Goal: Information Seeking & Learning: Check status

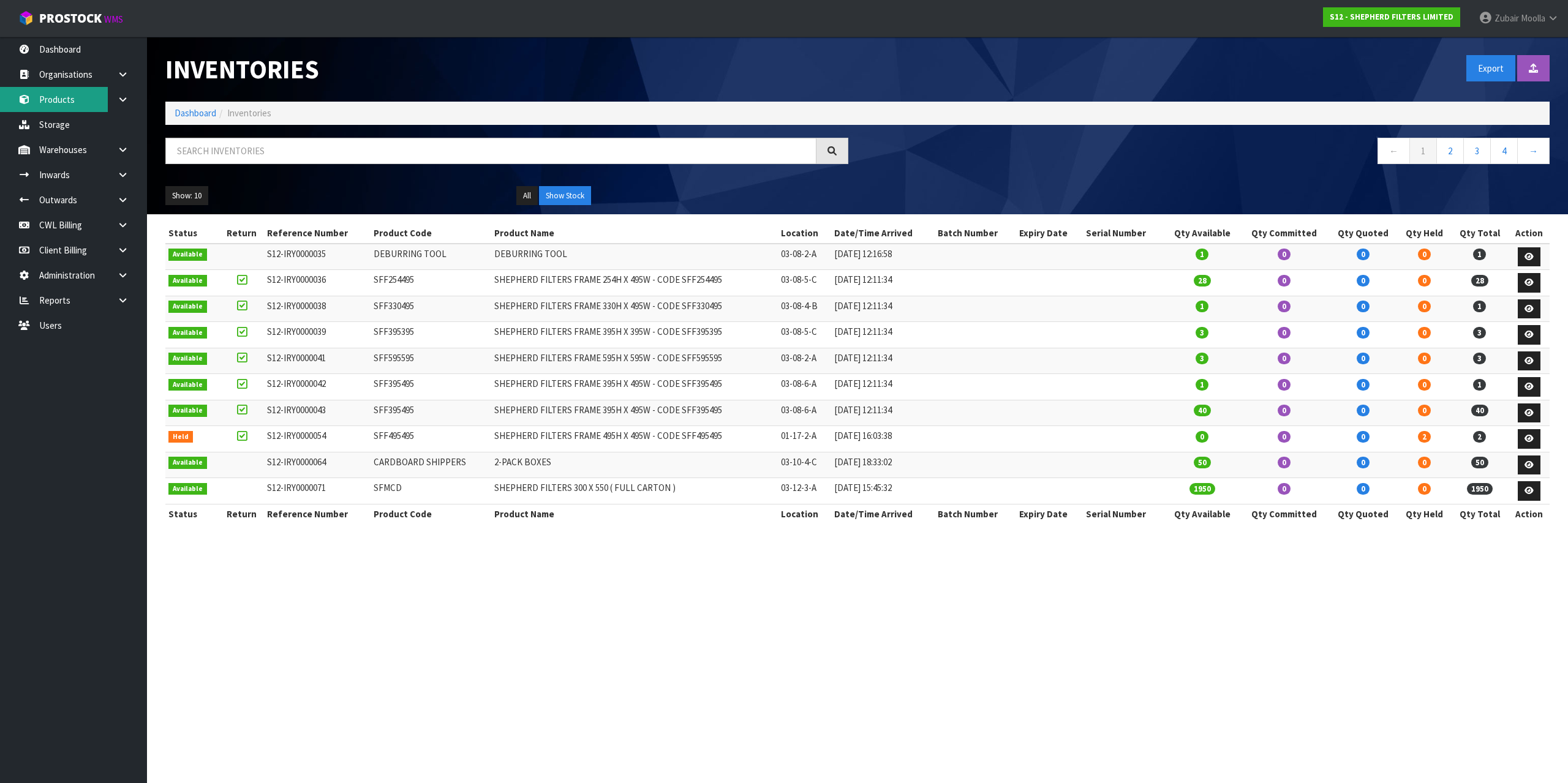
click at [46, 102] on link "Products" at bounding box center [73, 100] width 147 height 25
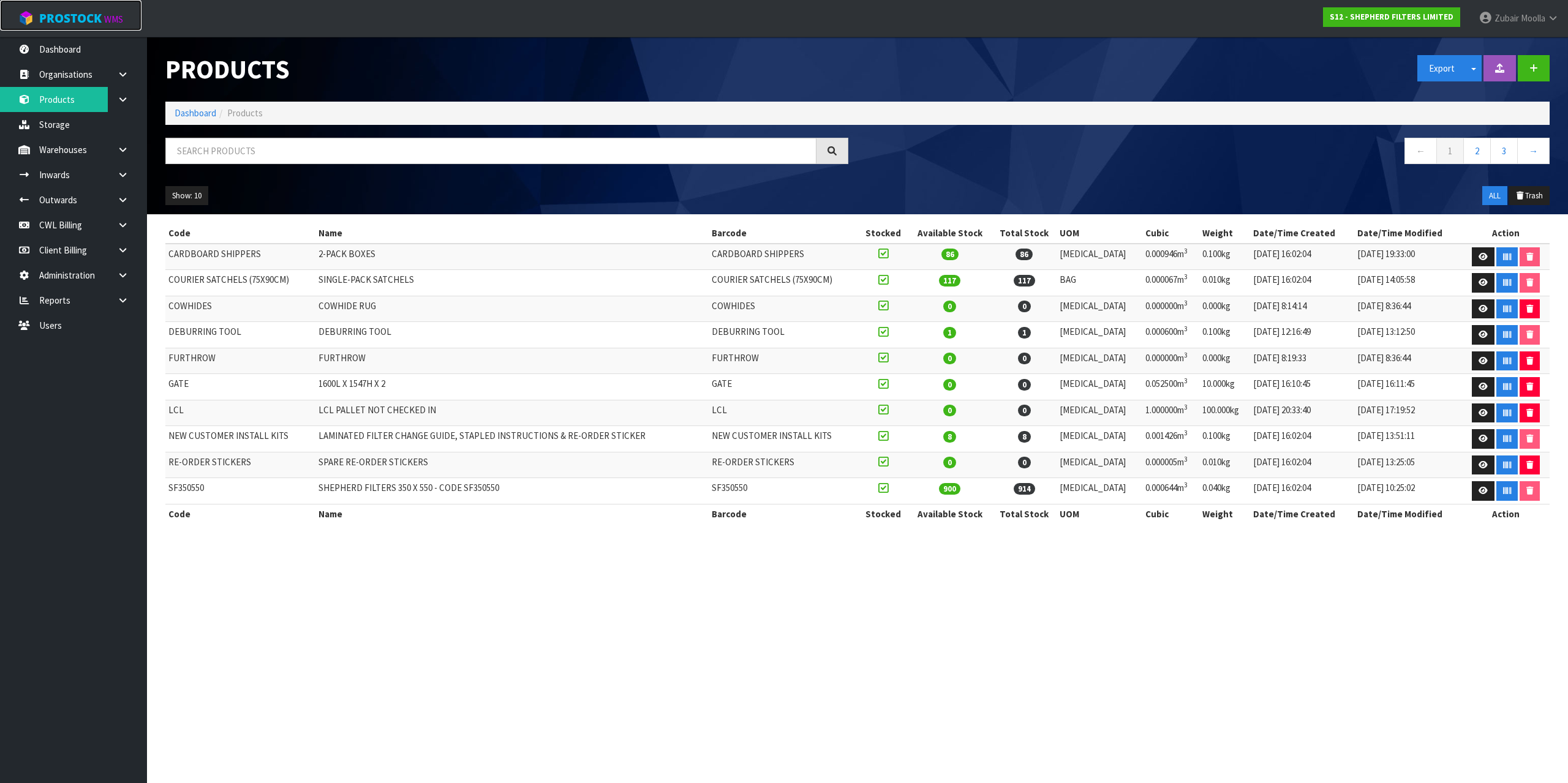
click at [83, 26] on link "ProStock WMS" at bounding box center [71, 15] width 142 height 30
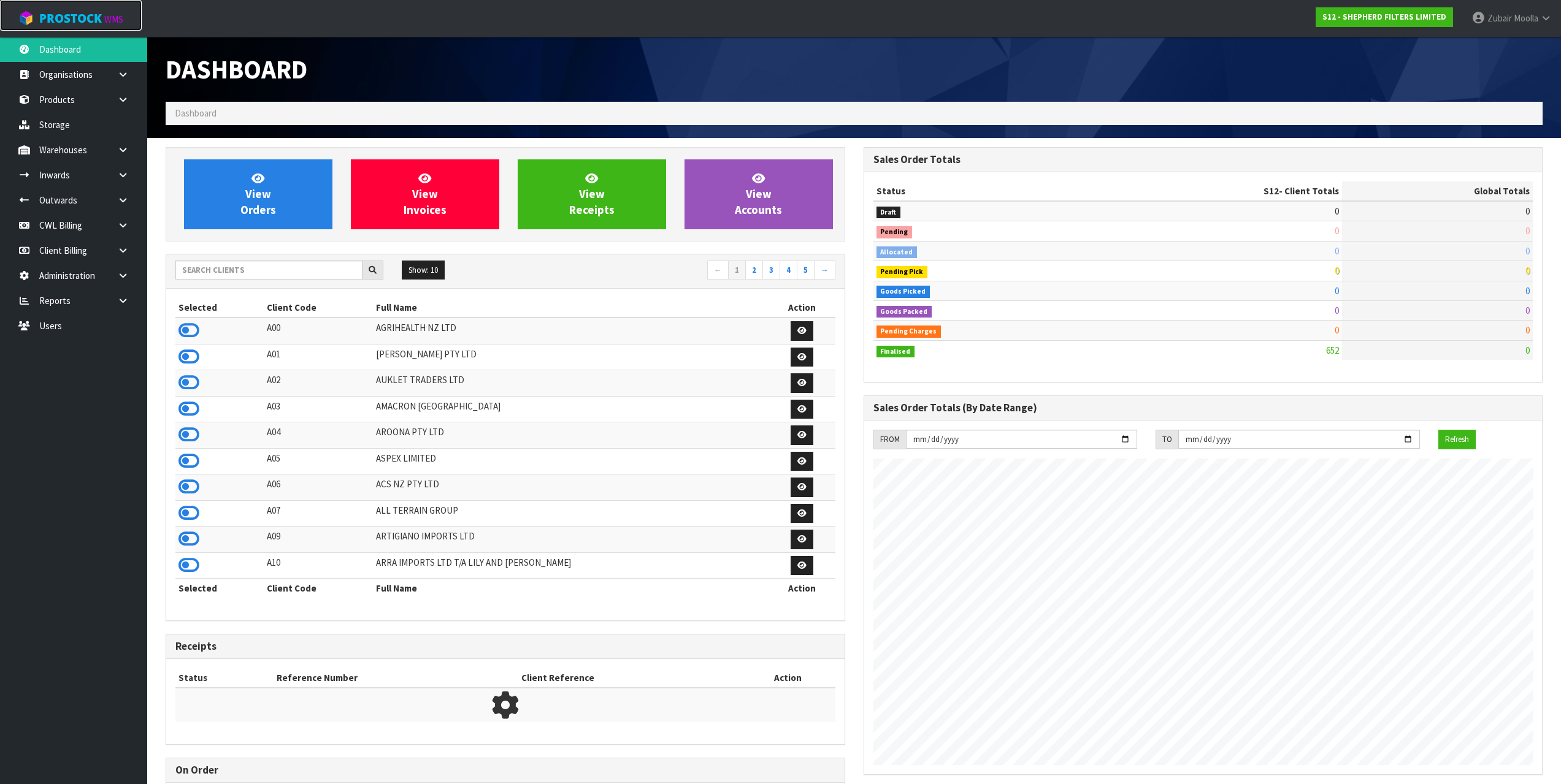
scroll to position [810, 697]
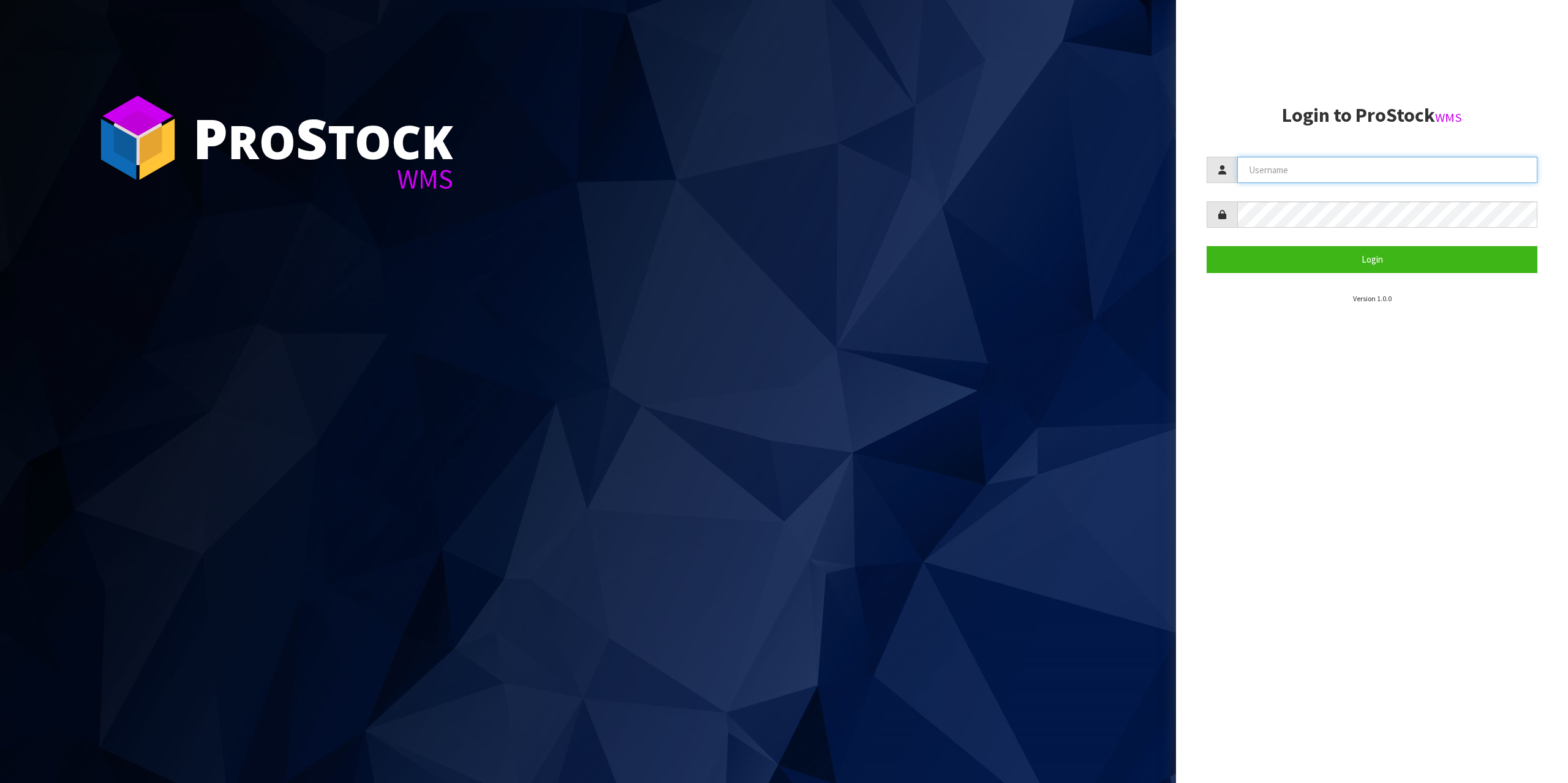
click at [1342, 168] on input "text" at bounding box center [1388, 170] width 300 height 26
type input "zubairmoolla"
click at [1206, 246] on button "Login" at bounding box center [1372, 259] width 331 height 26
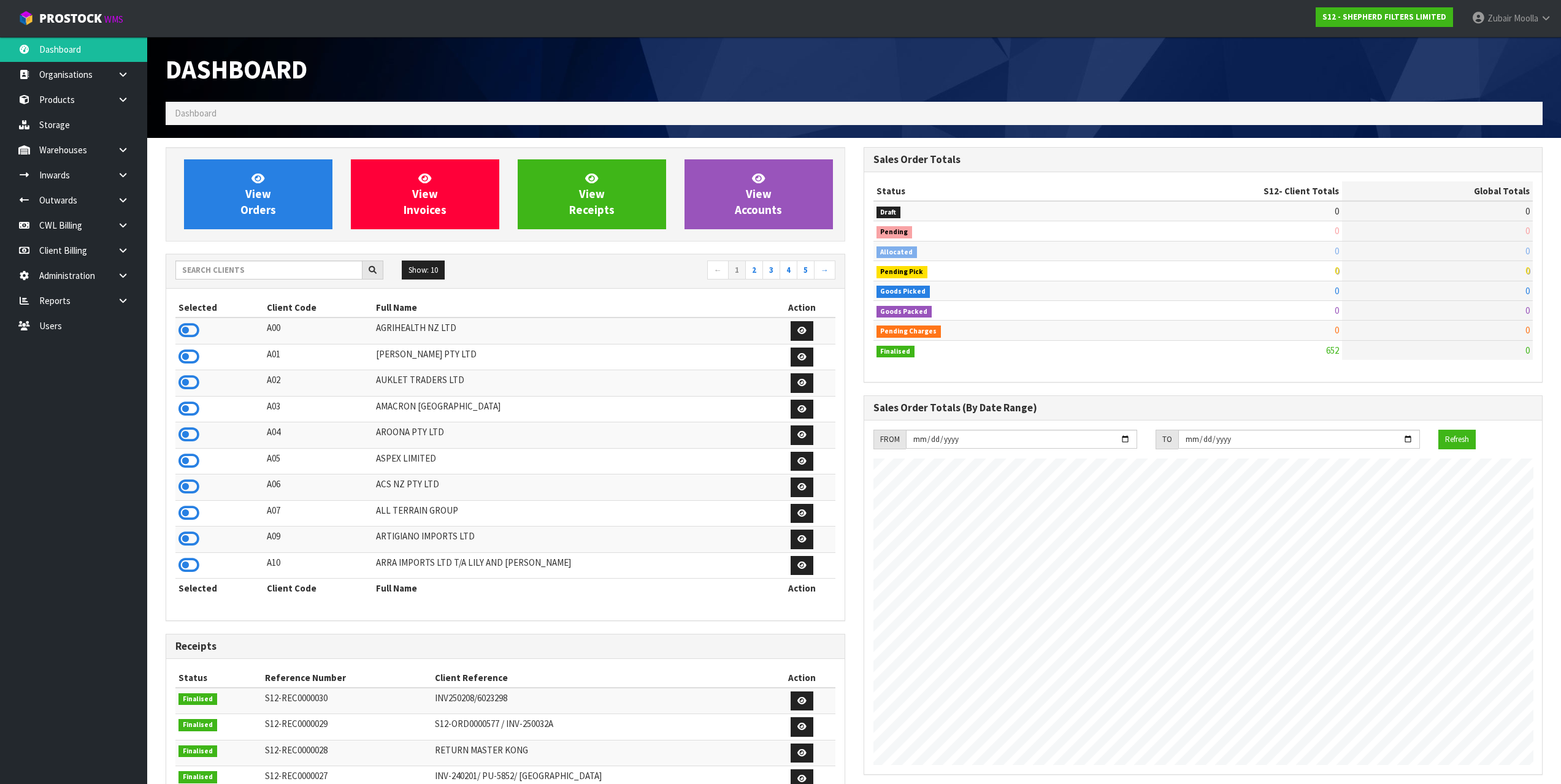
scroll to position [810, 697]
click at [573, 433] on td "AROONA PTY LTD" at bounding box center [571, 435] width 396 height 26
click at [323, 280] on div "Show: 10 5 10 25 50 ← 1 2 3 4 5 →" at bounding box center [505, 272] width 678 height 22
click at [323, 268] on input "text" at bounding box center [269, 270] width 187 height 19
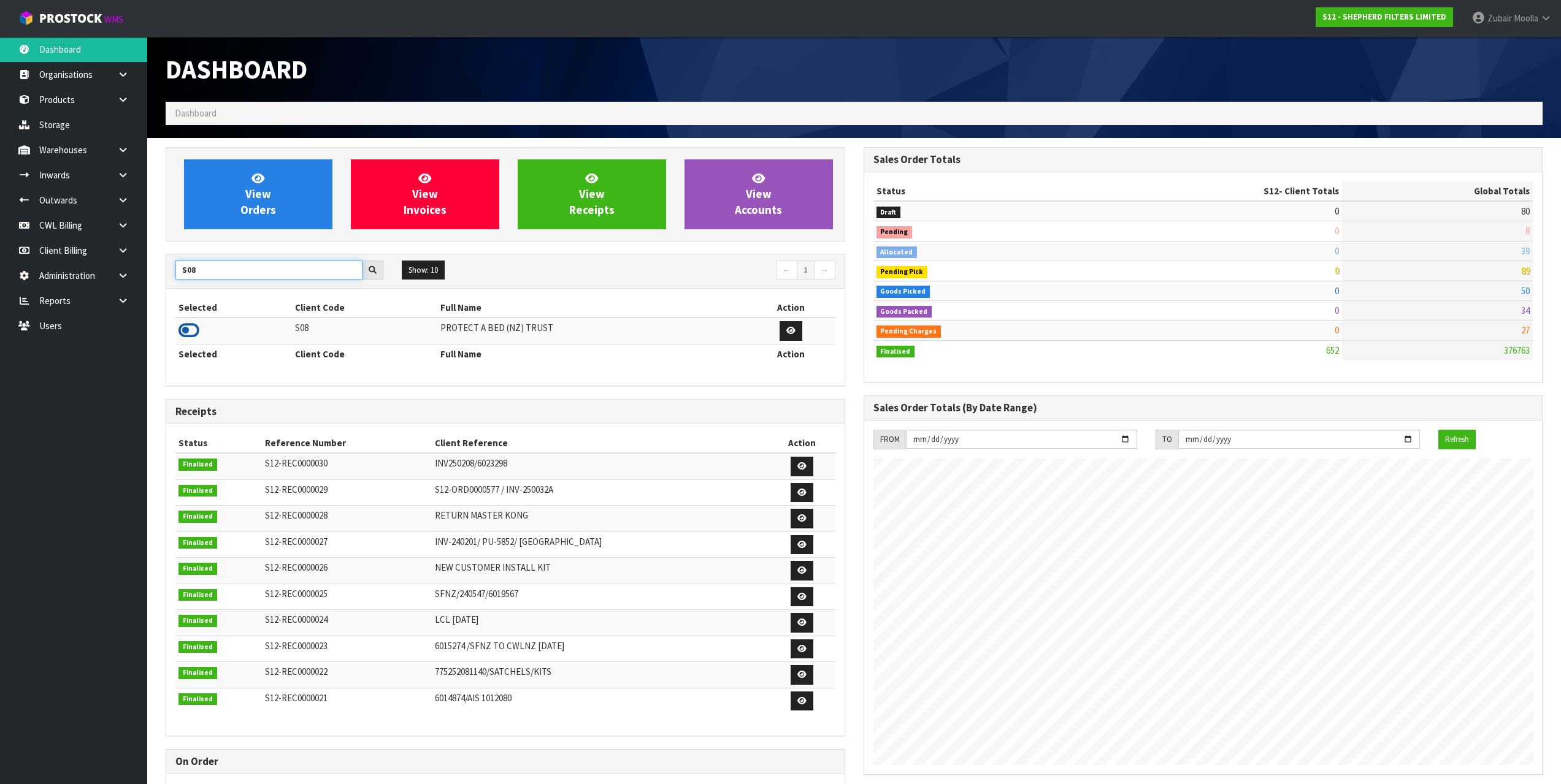
type input "S08"
click at [182, 333] on icon at bounding box center [189, 330] width 21 height 18
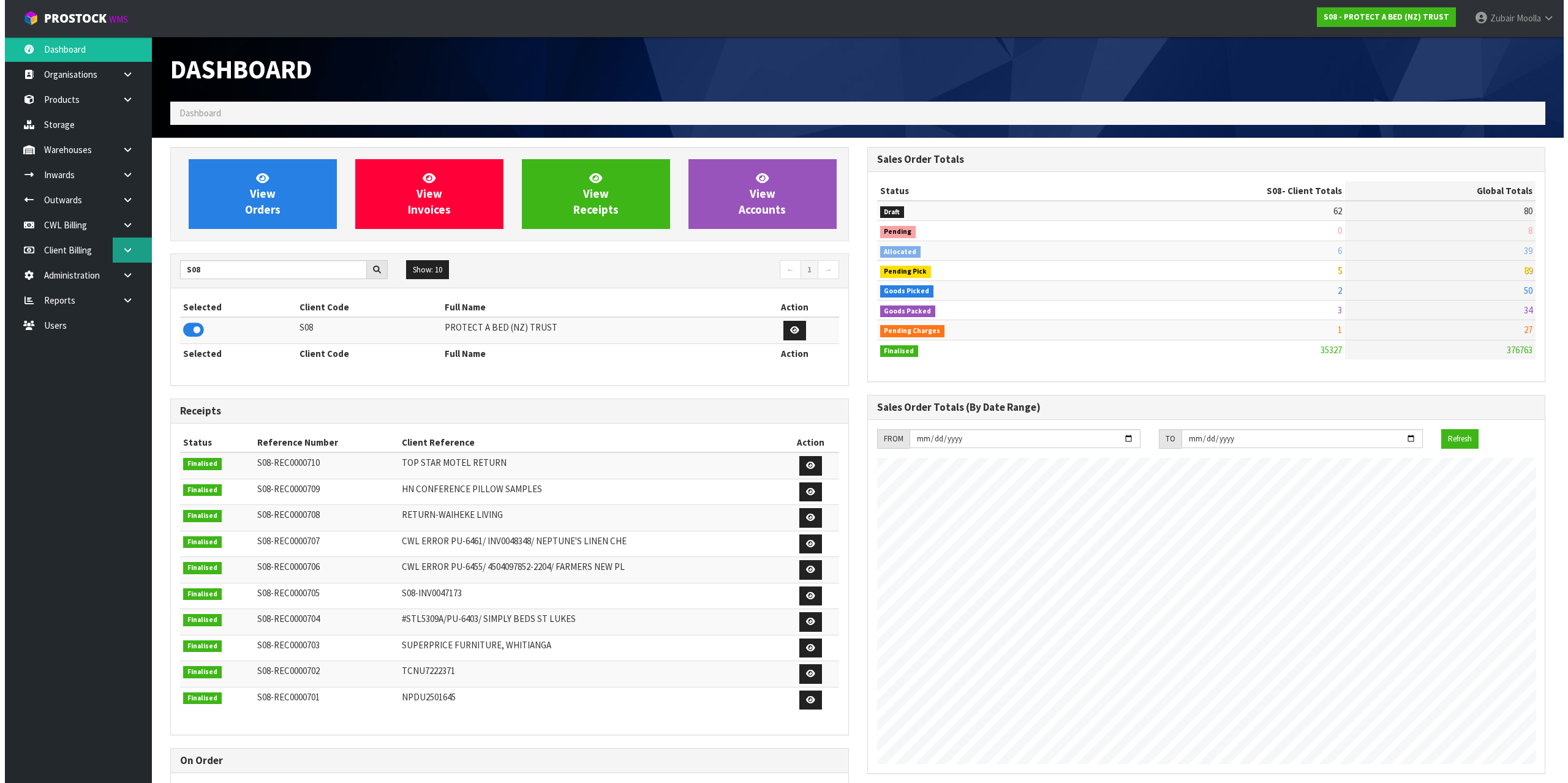
scroll to position [928, 696]
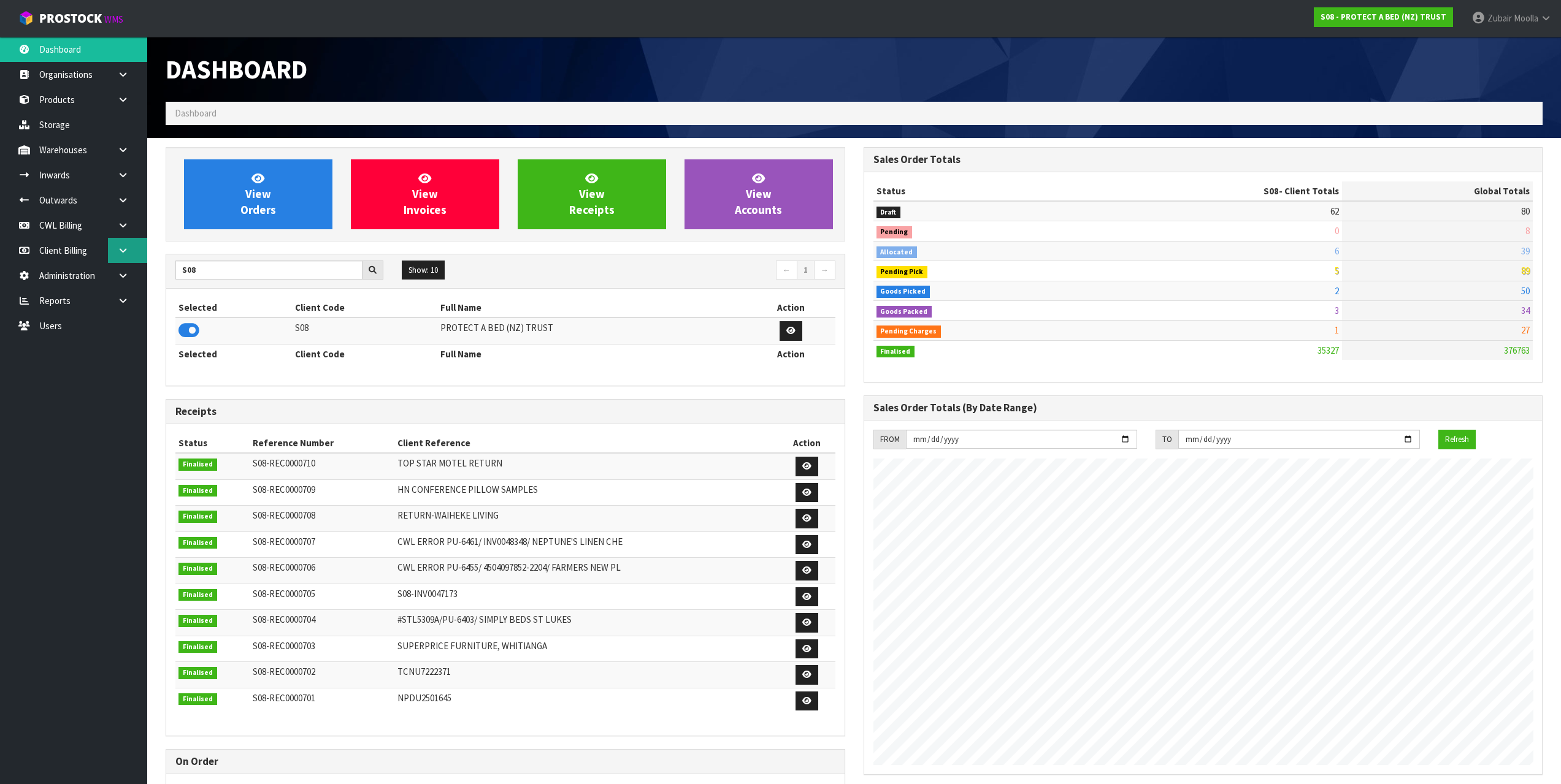
click at [120, 262] on link at bounding box center [128, 251] width 39 height 25
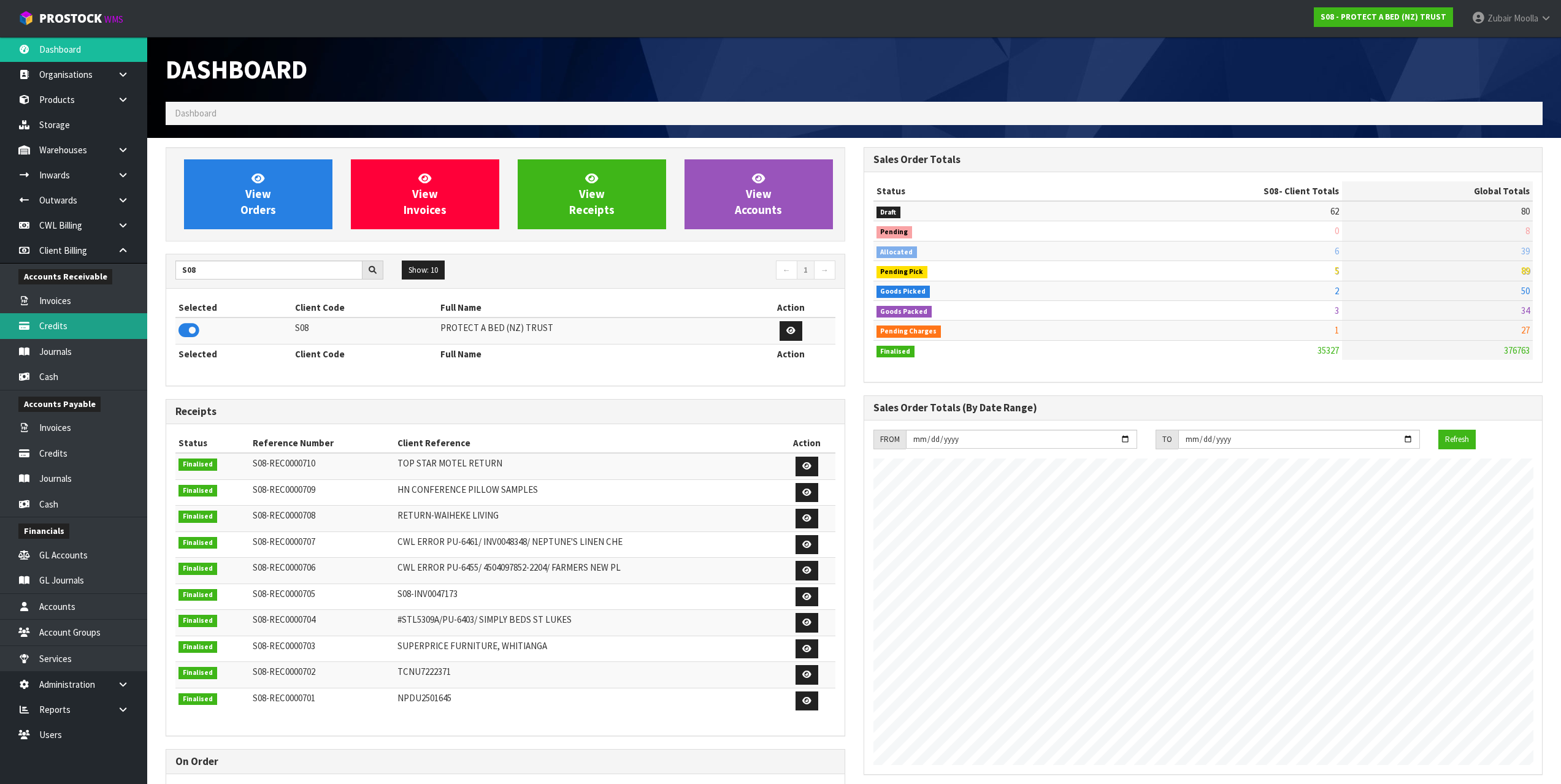
click at [109, 319] on link "Credits" at bounding box center [73, 326] width 147 height 25
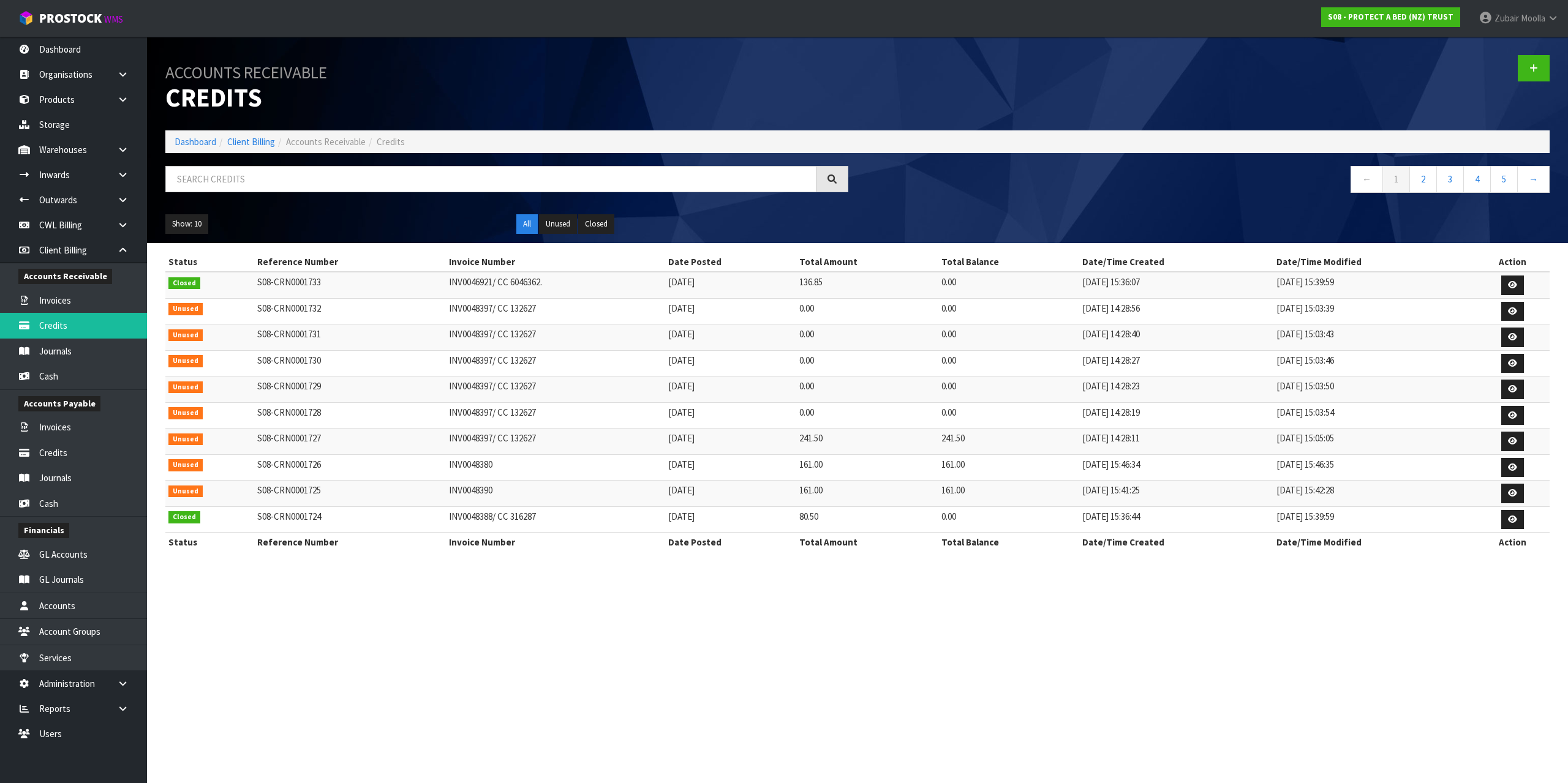
click at [463, 453] on td "INV0048397/ CC 132627" at bounding box center [555, 441] width 219 height 26
drag, startPoint x: 407, startPoint y: 431, endPoint x: 399, endPoint y: 431, distance: 8.0
click at [405, 431] on td "S08-CRN0001727" at bounding box center [350, 441] width 193 height 26
drag, startPoint x: 410, startPoint y: 425, endPoint x: 556, endPoint y: 435, distance: 146.3
click at [556, 435] on tbody "Closed S08-CRN0001733 INV0046921/ CC 6046362. 14/08/2025 136.85 0.00 14/08/2025…" at bounding box center [857, 402] width 1384 height 261
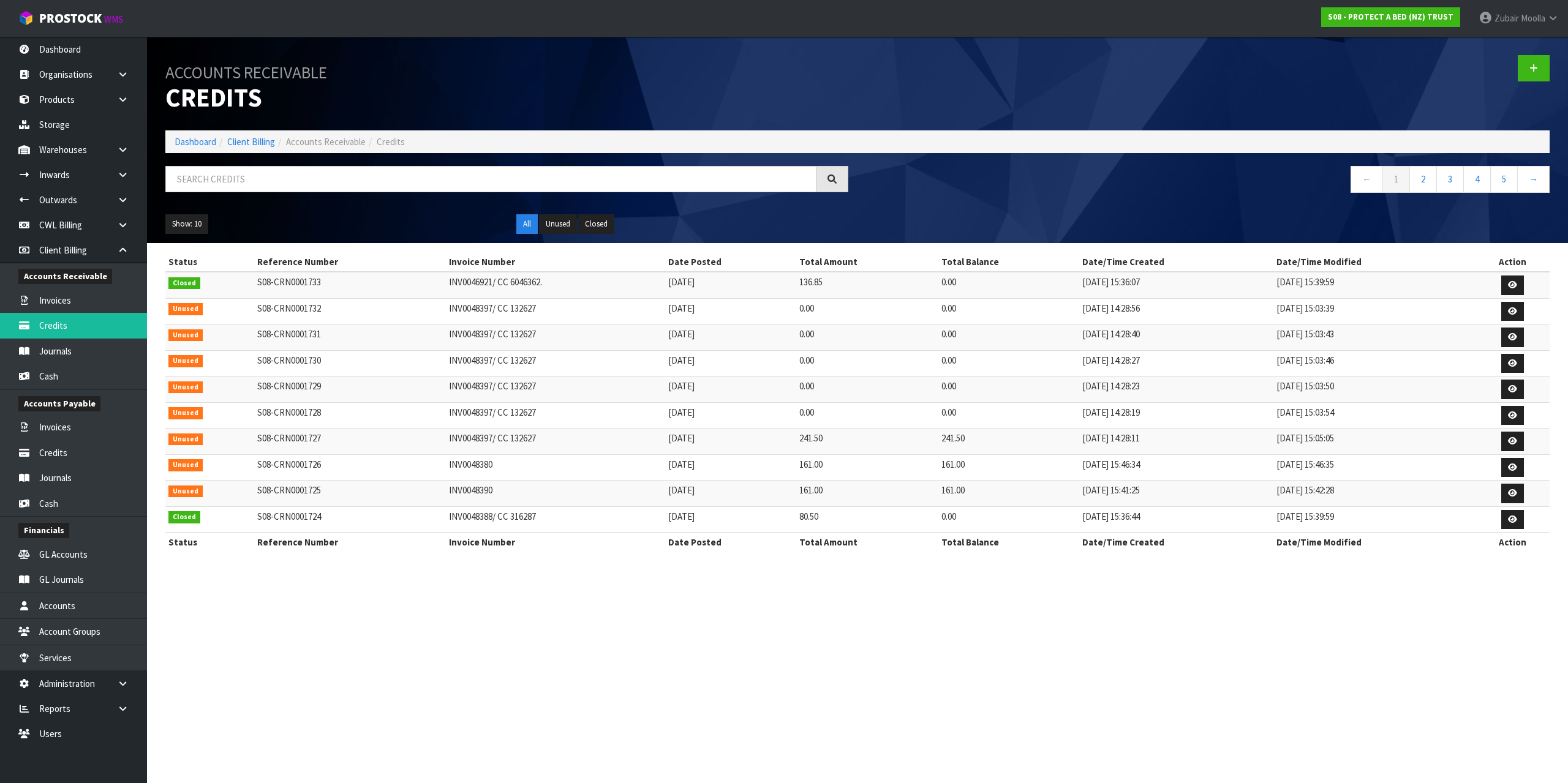
click at [1043, 372] on td "0.00" at bounding box center [1009, 363] width 141 height 26
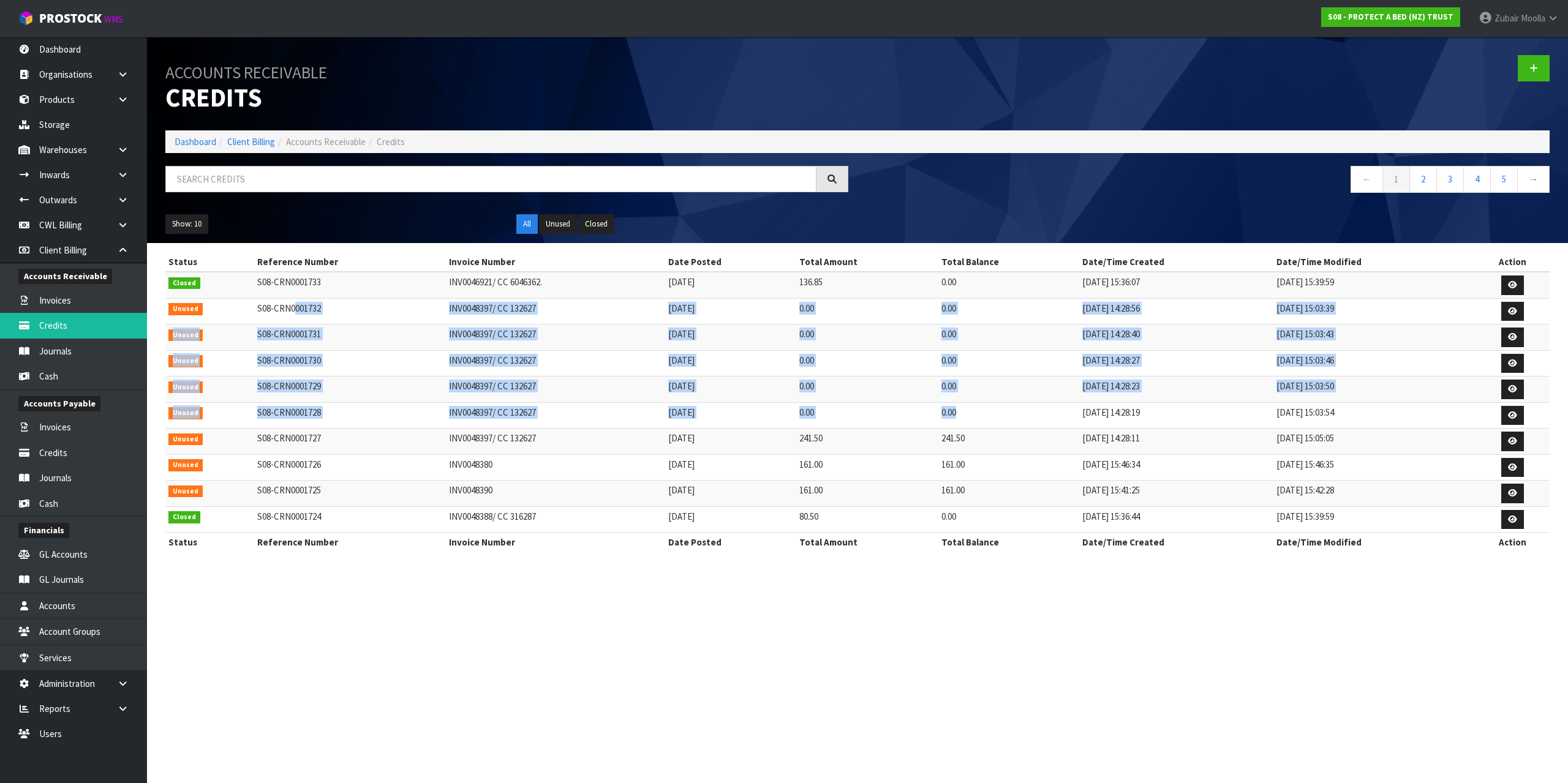
drag, startPoint x: 968, startPoint y: 413, endPoint x: 292, endPoint y: 316, distance: 682.9
click at [292, 316] on tbody "Closed S08-CRN0001733 INV0046921/ CC 6046362. 14/08/2025 136.85 0.00 14/08/2025…" at bounding box center [857, 402] width 1384 height 261
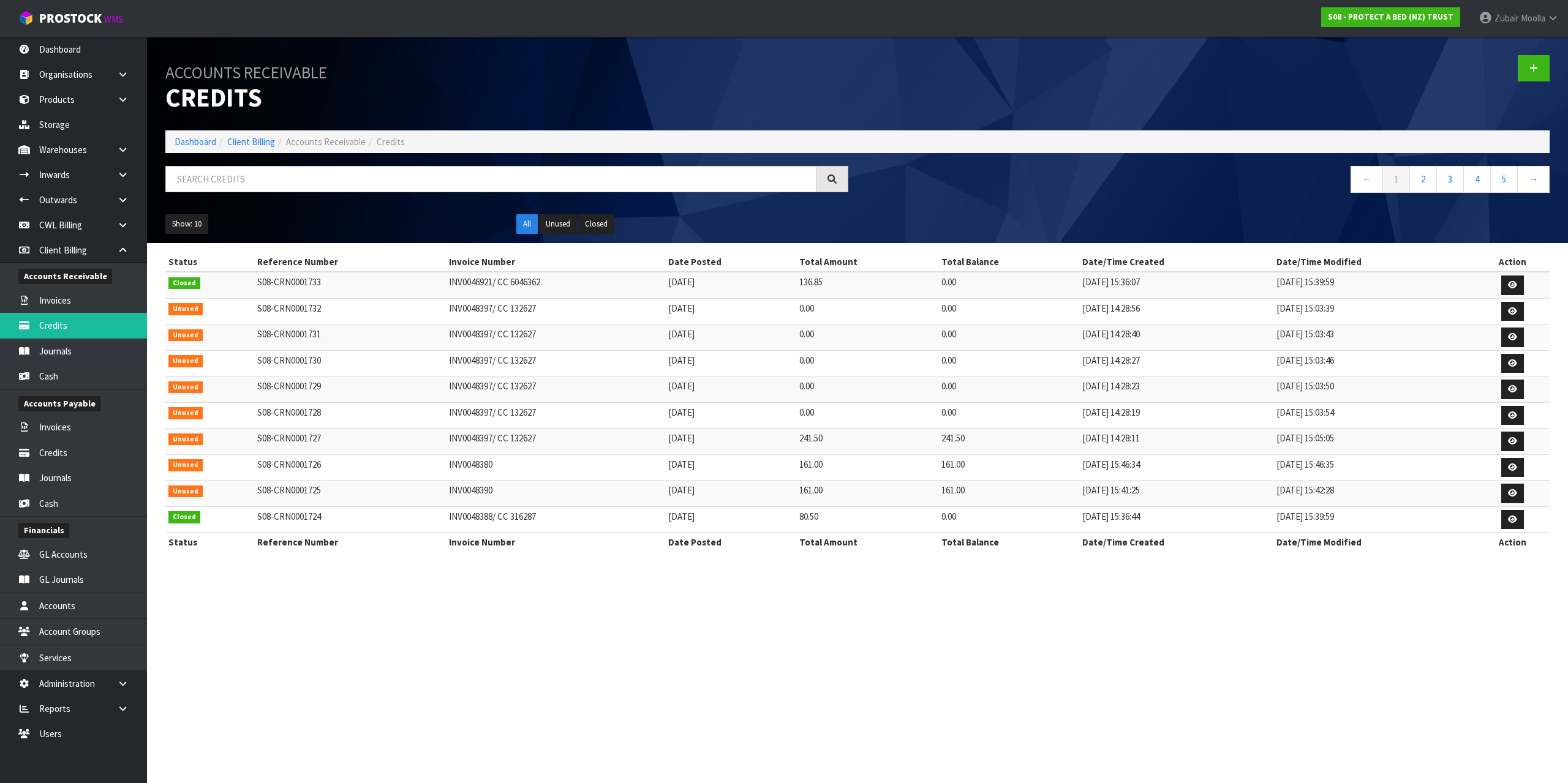
click at [262, 311] on td "S08-CRN0001732" at bounding box center [350, 311] width 193 height 26
drag, startPoint x: 254, startPoint y: 307, endPoint x: 335, endPoint y: 306, distance: 81.0
click at [335, 306] on td "S08-CRN0001732" at bounding box center [350, 311] width 193 height 26
click at [317, 415] on td "S08-CRN0001728" at bounding box center [350, 415] width 193 height 26
drag, startPoint x: 327, startPoint y: 414, endPoint x: 230, endPoint y: 419, distance: 97.1
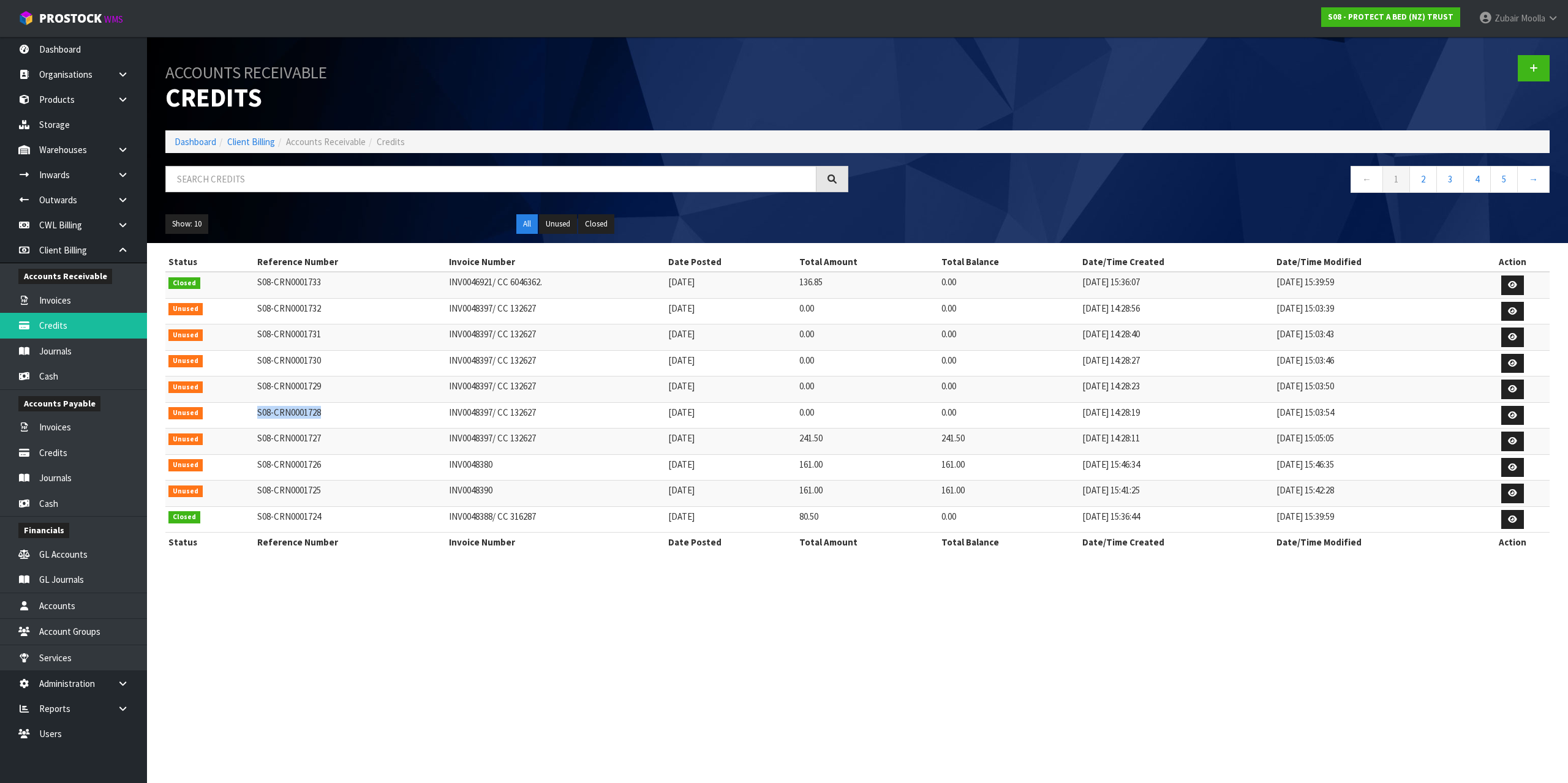
click at [230, 419] on tr "Unused S08-CRN0001728 INV0048397/ CC 132627 14/08/2025 0.00 0.00 14/08/2025 14:…" at bounding box center [857, 415] width 1384 height 26
copy tr "S08-CRN0001728"
click at [391, 560] on div "Status Reference Number Invoice Number Date Posted Total Amount Total Balance D…" at bounding box center [857, 408] width 1384 height 313
drag, startPoint x: 302, startPoint y: 413, endPoint x: 340, endPoint y: 413, distance: 38.0
click at [340, 413] on td "S08-CRN0001728" at bounding box center [350, 415] width 193 height 26
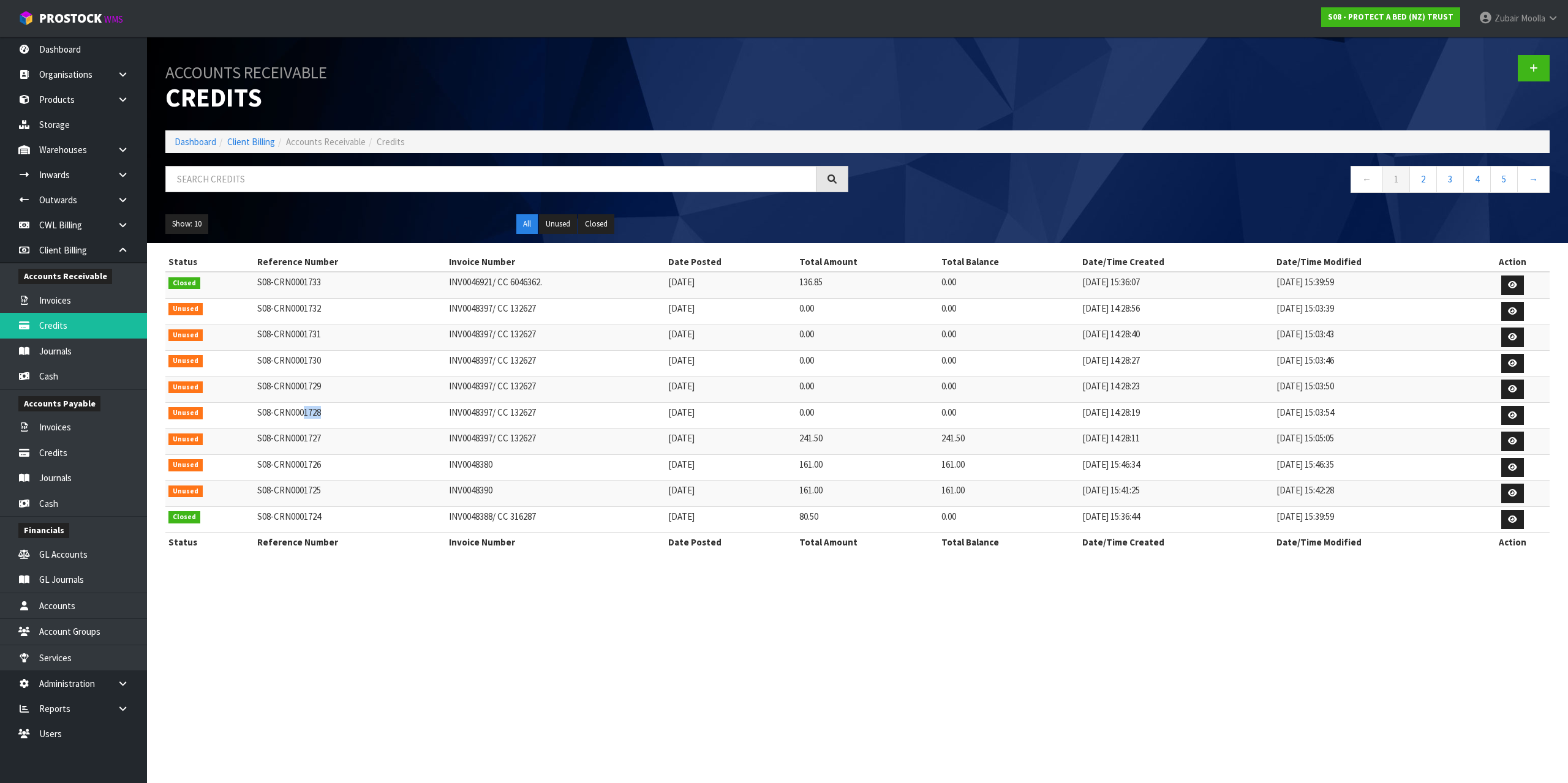
copy td "1728"
drag, startPoint x: 305, startPoint y: 389, endPoint x: 323, endPoint y: 389, distance: 18.0
click at [323, 389] on td "S08-CRN0001729" at bounding box center [350, 389] width 193 height 26
copy td "1729"
click at [694, 526] on td "[DATE]" at bounding box center [731, 519] width 131 height 26
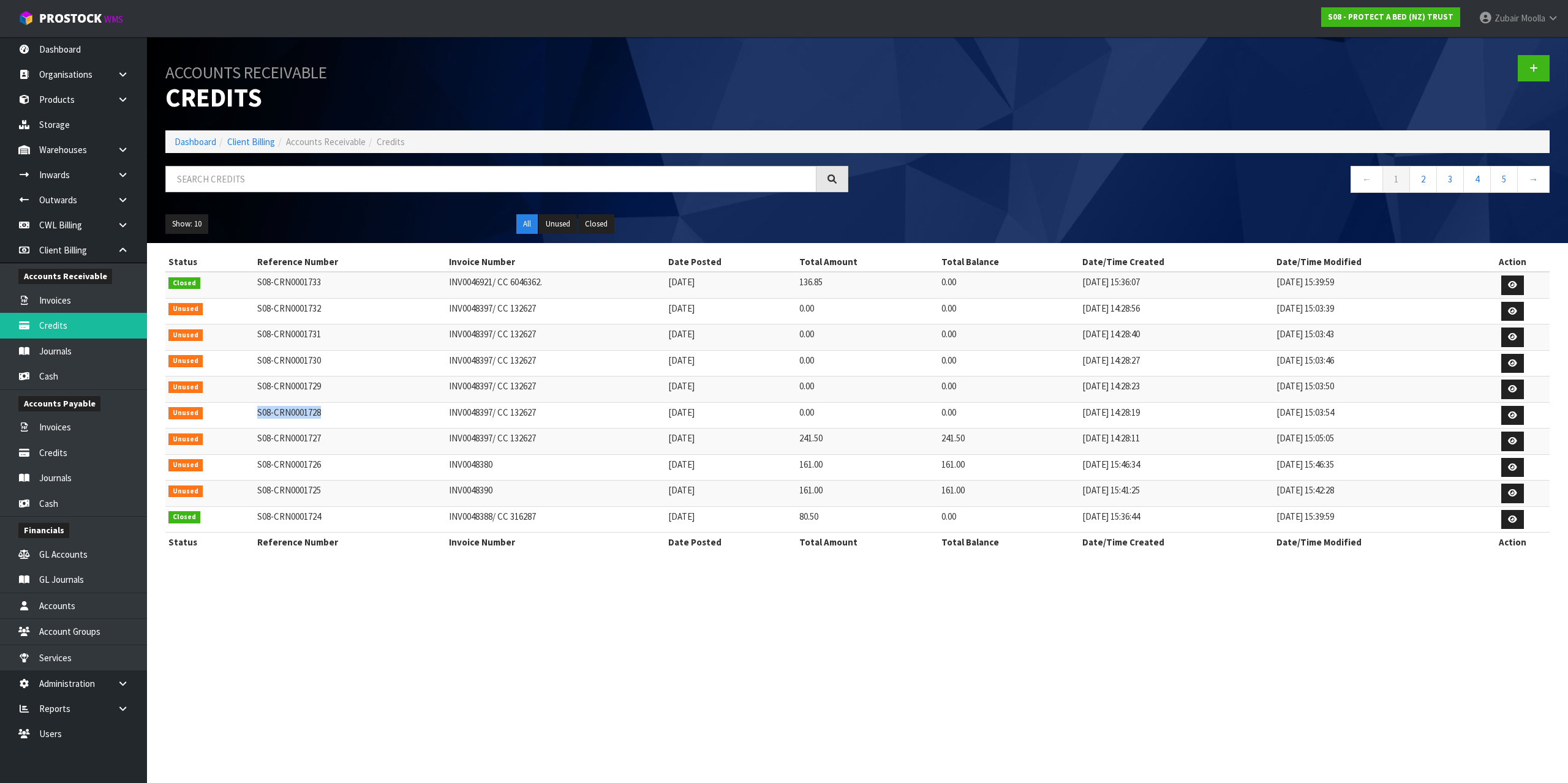
drag, startPoint x: 264, startPoint y: 414, endPoint x: 336, endPoint y: 414, distance: 72.0
click at [336, 414] on td "S08-CRN0001728" at bounding box center [350, 415] width 193 height 26
copy td "S08-CRN0001728"
drag, startPoint x: 253, startPoint y: 385, endPoint x: 314, endPoint y: 385, distance: 61.0
click at [314, 385] on td "S08-CRN0001729" at bounding box center [350, 389] width 193 height 26
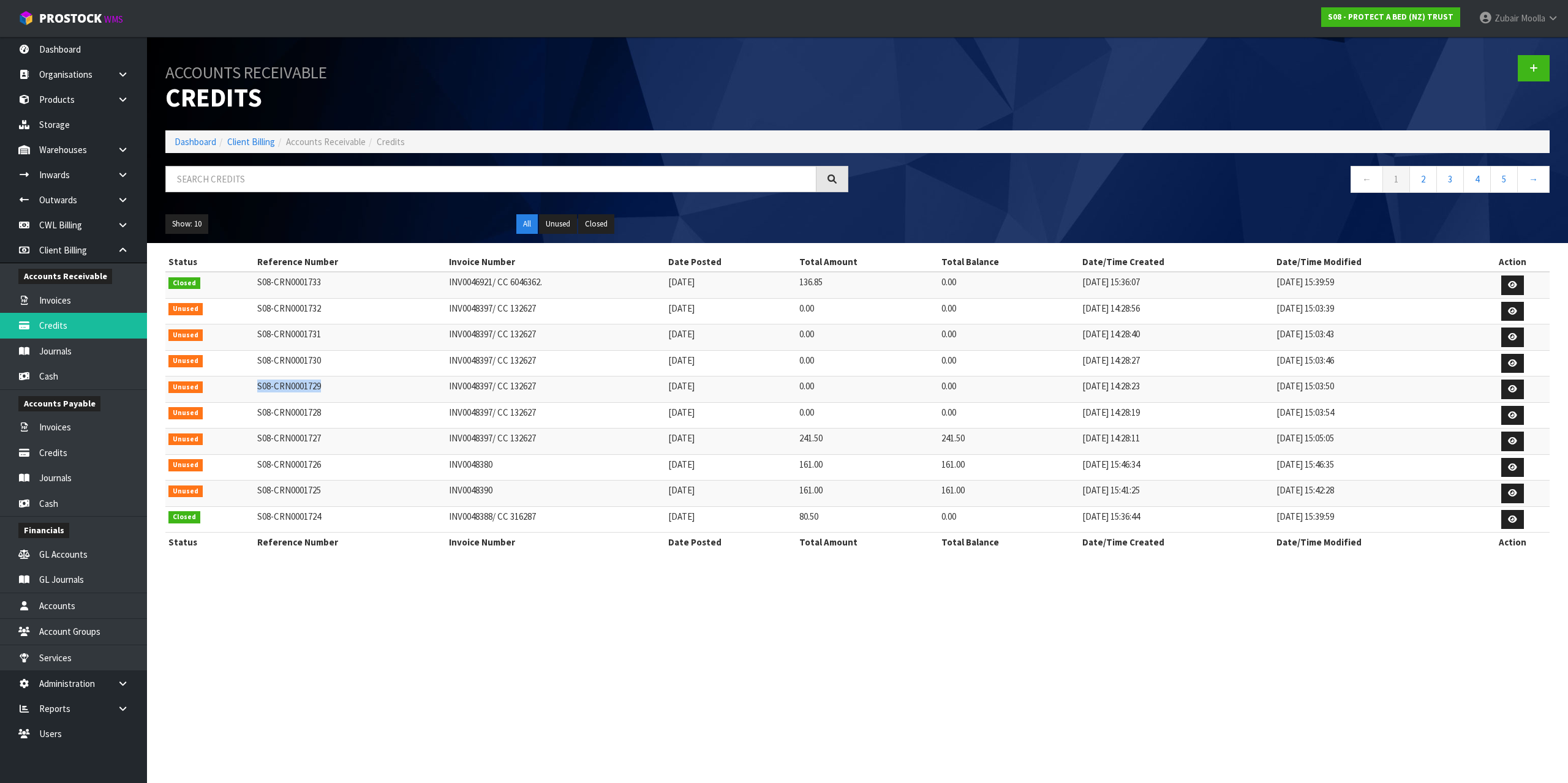
click at [321, 385] on td "S08-CRN0001729" at bounding box center [350, 389] width 193 height 26
copy td "S08-CRN0001729"
click at [403, 406] on td "S08-CRN0001728" at bounding box center [350, 415] width 193 height 26
drag, startPoint x: 430, startPoint y: 397, endPoint x: 570, endPoint y: 389, distance: 140.2
click at [570, 389] on tr "Unused S08-CRN0001729 INV0048397/ CC 132627 14/08/2025 0.00 0.00 14/08/2025 14:…" at bounding box center [857, 389] width 1384 height 26
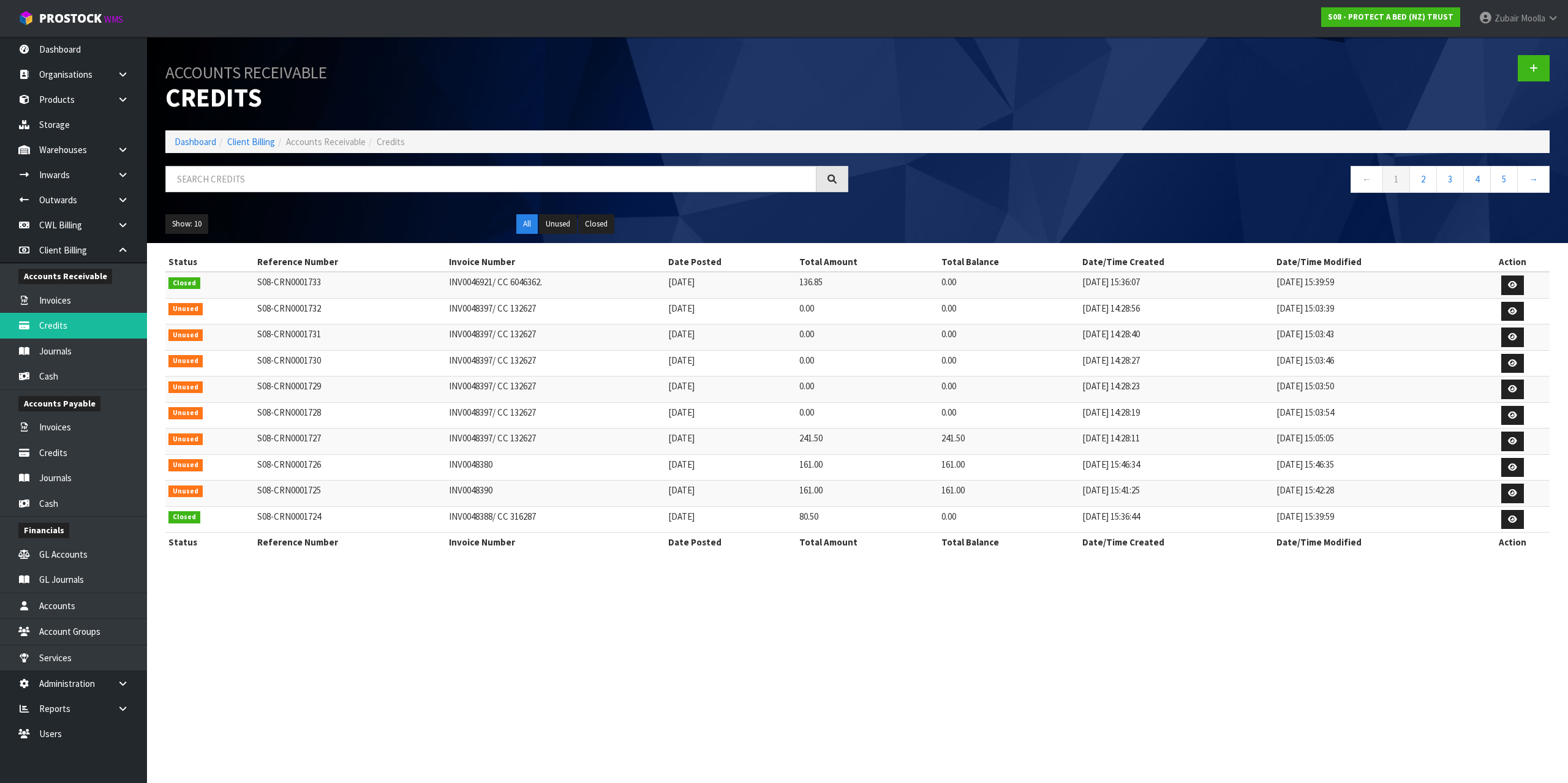
click at [556, 418] on td "INV0048397/ CC 132627" at bounding box center [555, 415] width 219 height 26
drag, startPoint x: 443, startPoint y: 418, endPoint x: 564, endPoint y: 415, distance: 121.0
click at [564, 415] on td "INV0048397/ CC 132627" at bounding box center [555, 415] width 219 height 26
copy td "INV0048397/ CC 132627"
click at [485, 410] on td "INV0048397/ CC 132627" at bounding box center [555, 415] width 219 height 26
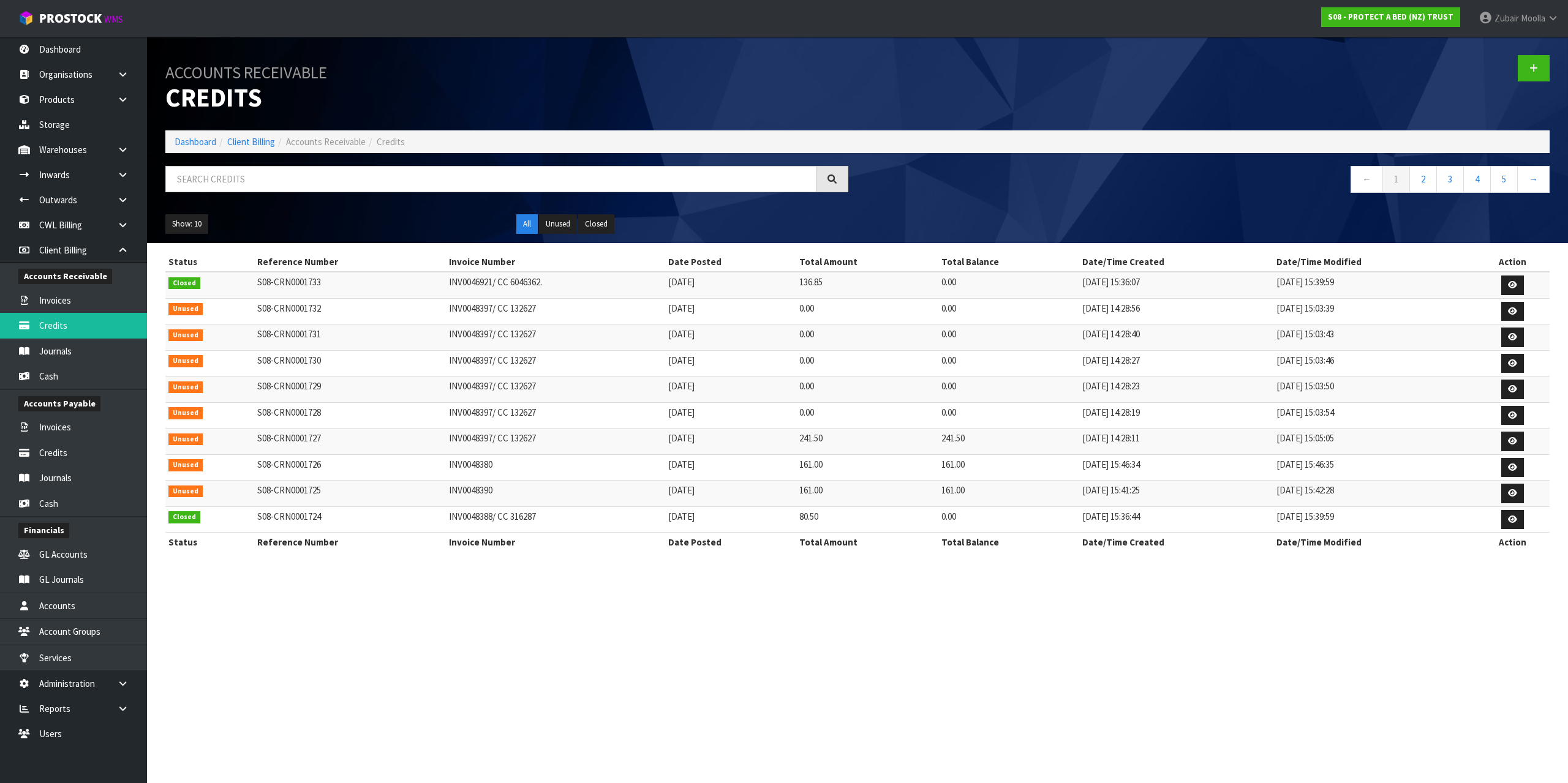
click at [477, 382] on td "INV0048397/ CC 132627" at bounding box center [555, 389] width 219 height 26
click at [477, 368] on td "INV0048397/ CC 132627" at bounding box center [555, 363] width 219 height 26
click at [479, 342] on td "INV0048397/ CC 132627" at bounding box center [555, 337] width 219 height 26
click at [479, 314] on td "INV0048397/ CC 132627" at bounding box center [555, 311] width 219 height 26
drag, startPoint x: 834, startPoint y: 418, endPoint x: 781, endPoint y: 316, distance: 114.9
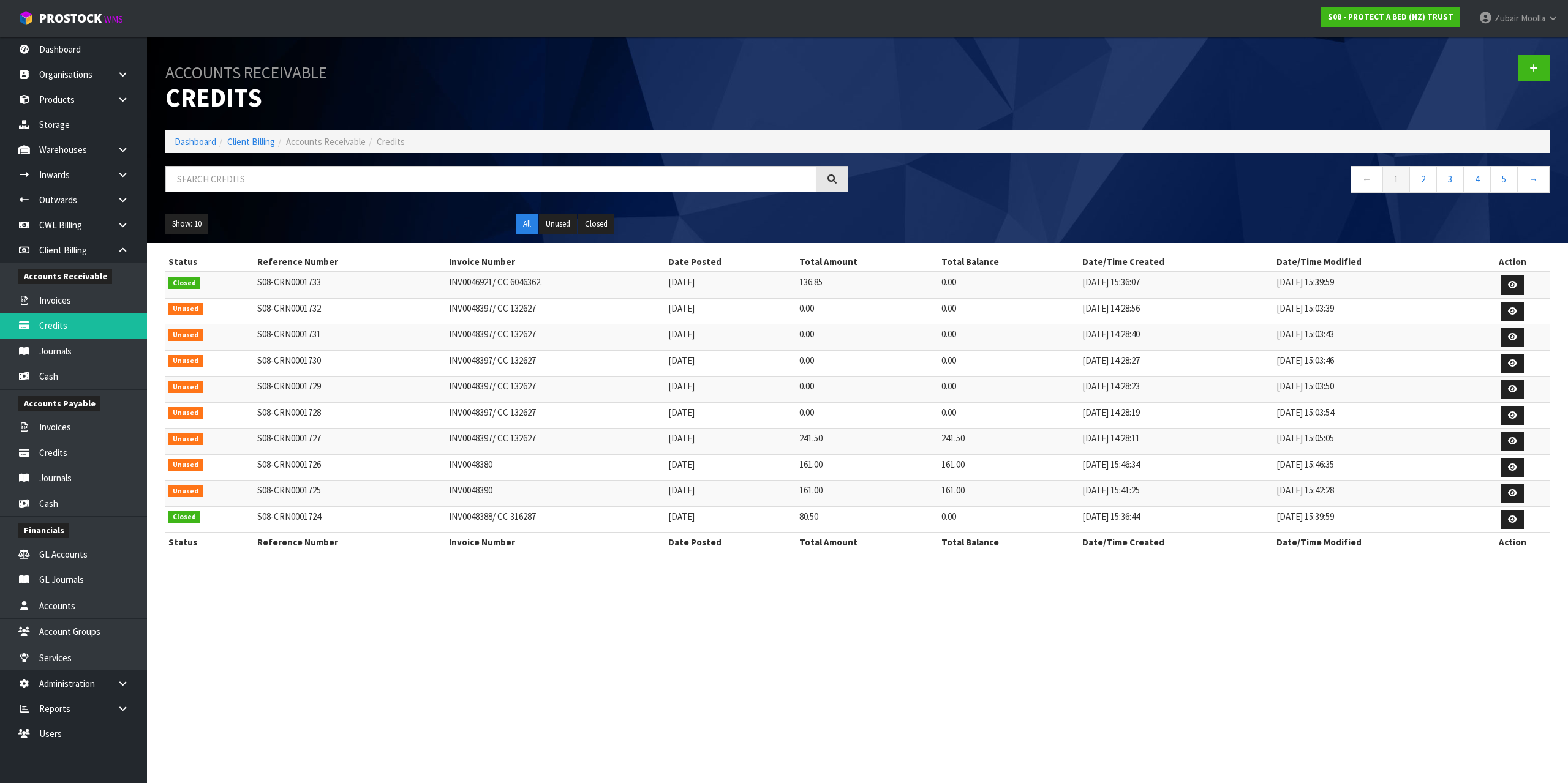
click at [781, 316] on tbody "Closed S08-CRN0001733 INV0046921/ CC 6046362. 14/08/2025 136.85 0.00 14/08/2025…" at bounding box center [857, 402] width 1384 height 261
click at [631, 443] on td "INV0048397/ CC 132627" at bounding box center [555, 441] width 219 height 26
click at [341, 307] on td "S08-CRN0001732" at bounding box center [350, 311] width 193 height 26
click at [306, 312] on td "S08-CRN0001732" at bounding box center [350, 311] width 193 height 26
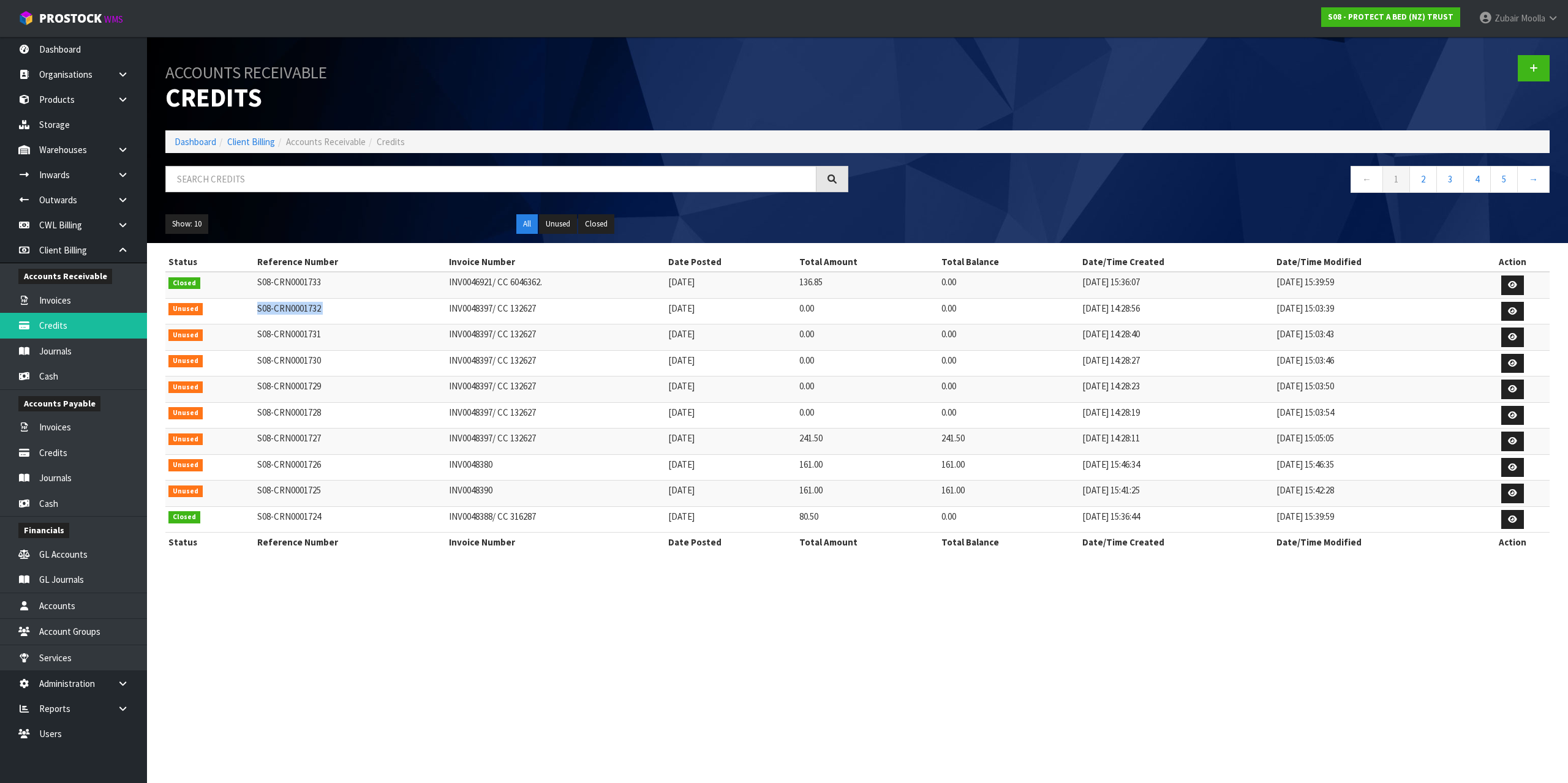
click at [306, 312] on td "S08-CRN0001732" at bounding box center [350, 311] width 193 height 26
click at [281, 349] on td "S08-CRN0001731" at bounding box center [350, 337] width 193 height 26
click at [274, 306] on td "S08-CRN0001732" at bounding box center [350, 311] width 193 height 26
drag, startPoint x: 273, startPoint y: 311, endPoint x: 325, endPoint y: 311, distance: 52.0
click at [325, 311] on td "S08-CRN0001732" at bounding box center [350, 311] width 193 height 26
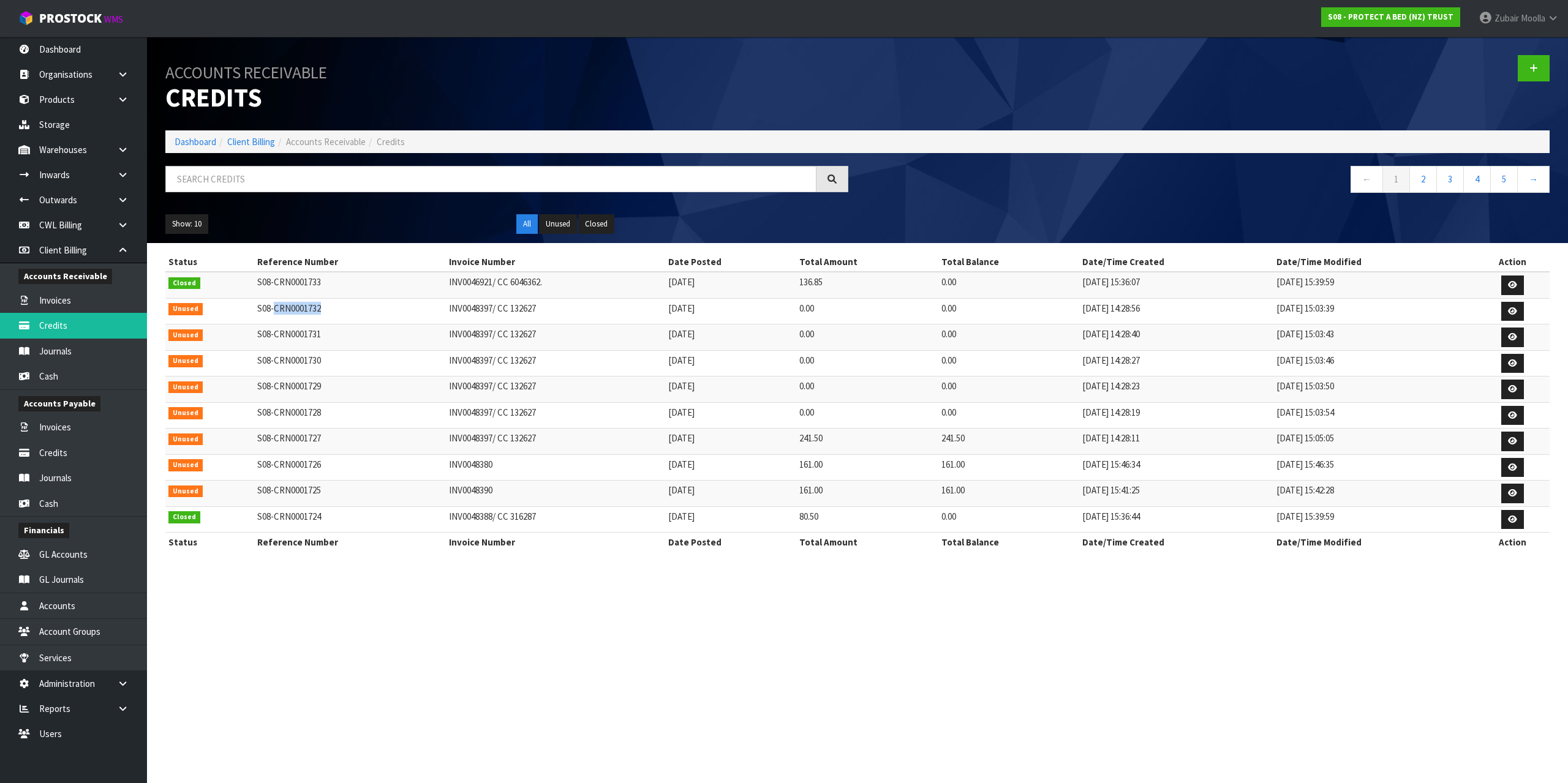
copy td "CRN0001732"
click at [686, 280] on td "[DATE]" at bounding box center [731, 284] width 131 height 26
click at [635, 330] on td "INV0048397/ CC 132627" at bounding box center [555, 337] width 219 height 26
click at [1257, 140] on ol "Dashboard Client Billing Accounts Receivable Credits" at bounding box center [857, 142] width 1384 height 23
click at [1248, 142] on ol "Dashboard Client Billing Accounts Receivable Credits" at bounding box center [857, 142] width 1384 height 23
